Goal: Task Accomplishment & Management: Manage account settings

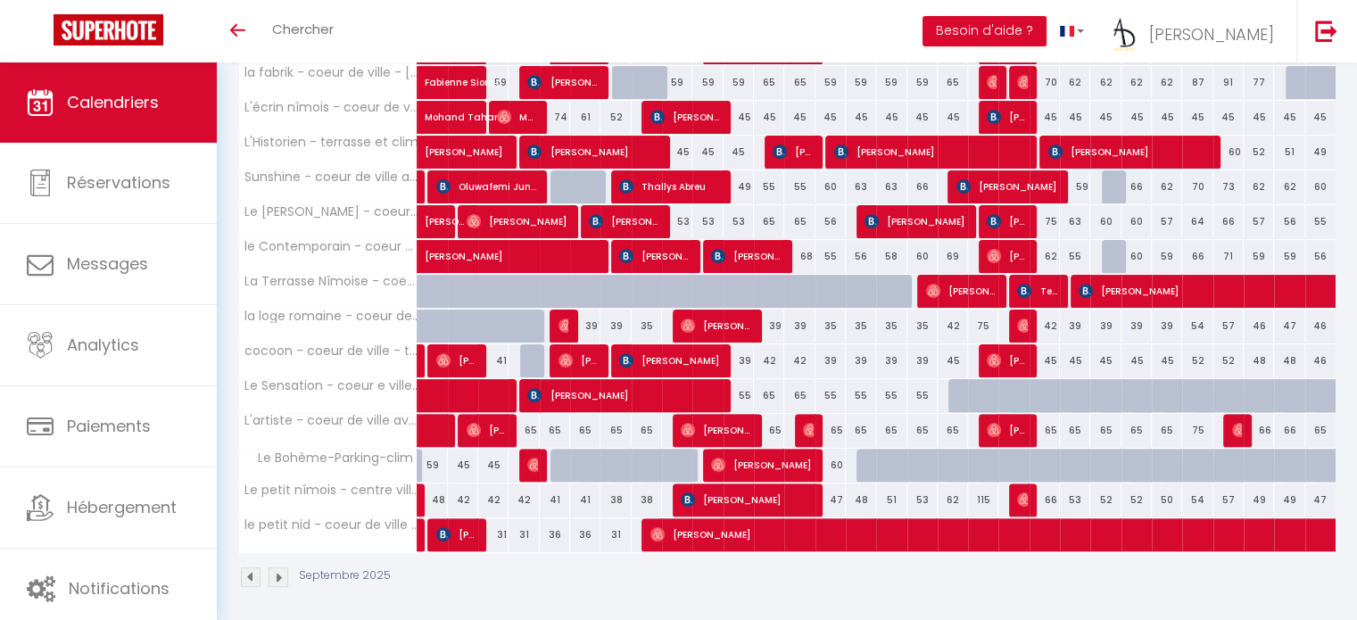
scroll to position [447, 0]
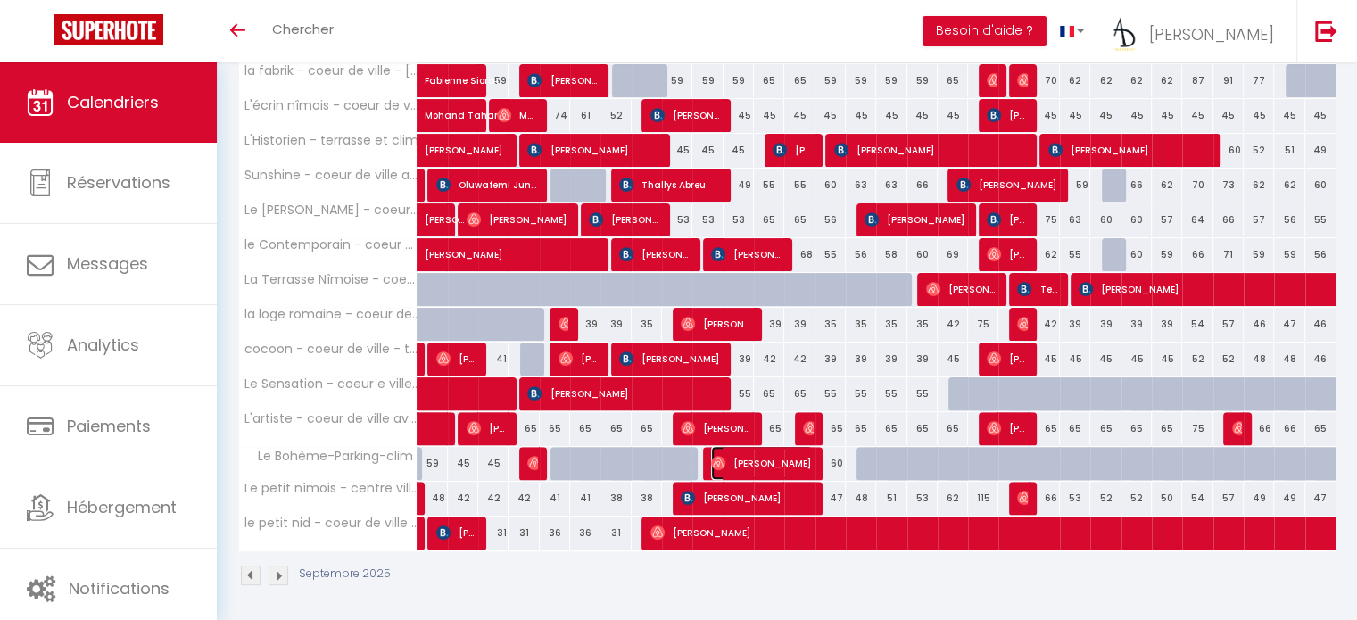
click at [753, 456] on span "[PERSON_NAME]" at bounding box center [761, 463] width 101 height 34
select select "OK"
select select "0"
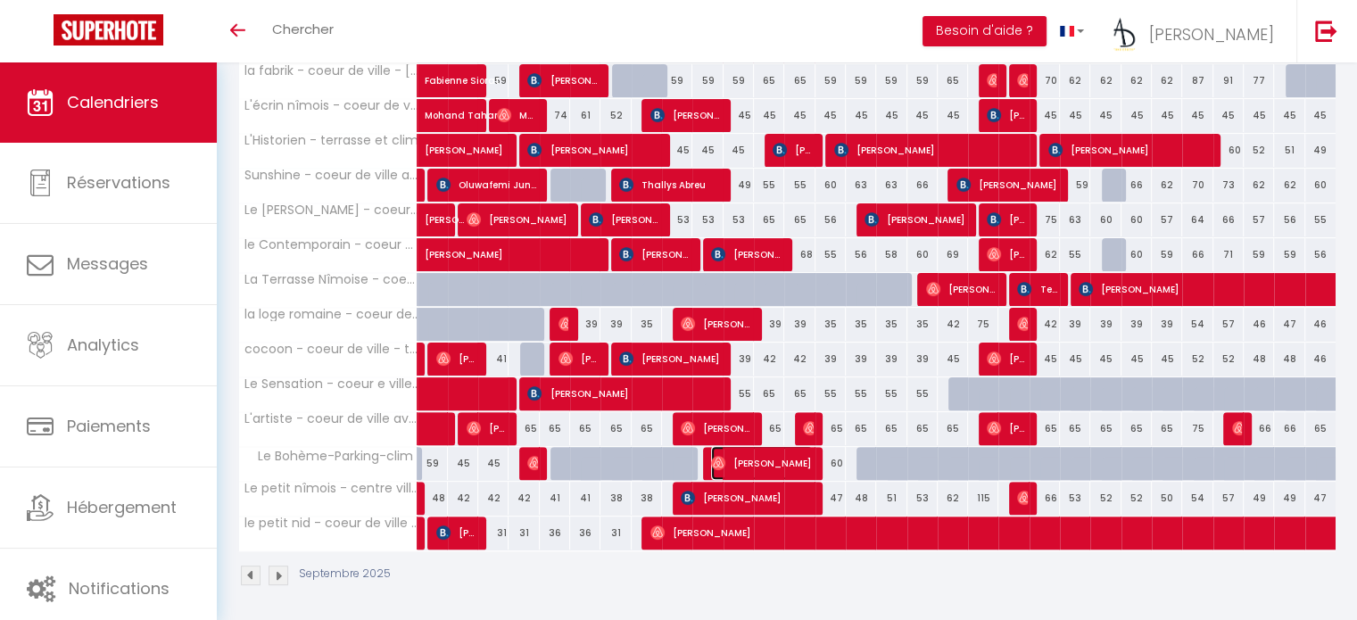
select select "1"
select select
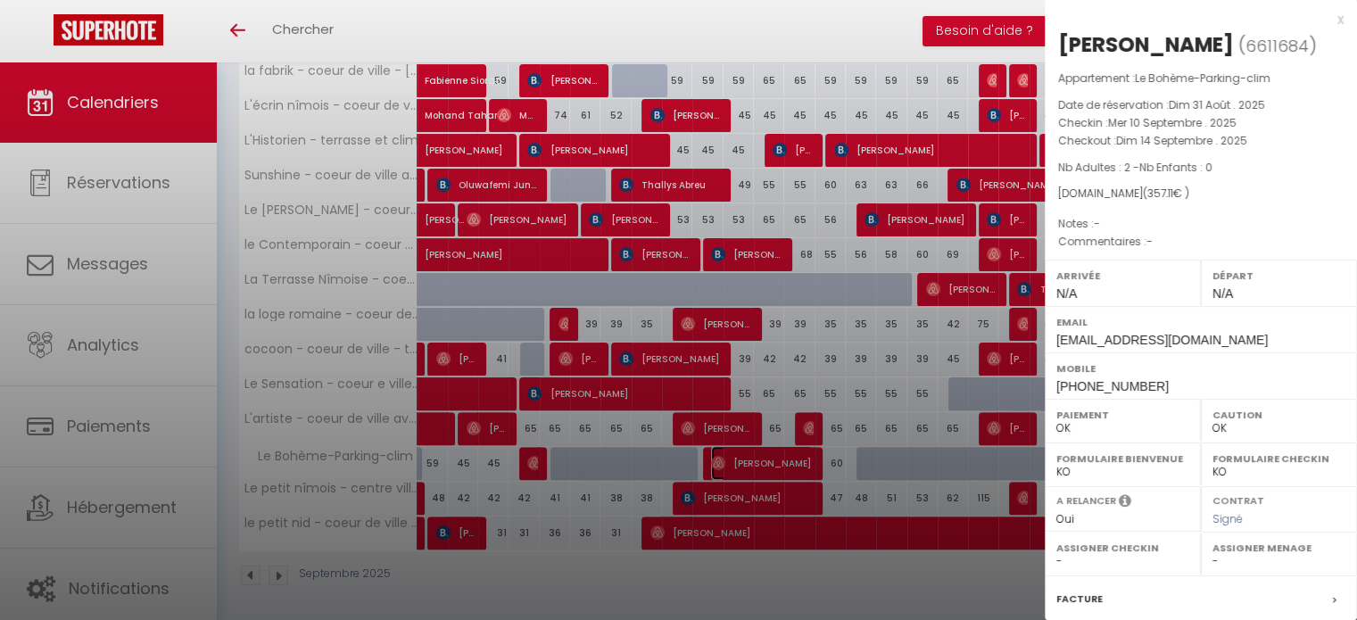
select select "17793"
click at [843, 328] on div at bounding box center [678, 310] width 1357 height 620
